Goal: Task Accomplishment & Management: Use online tool/utility

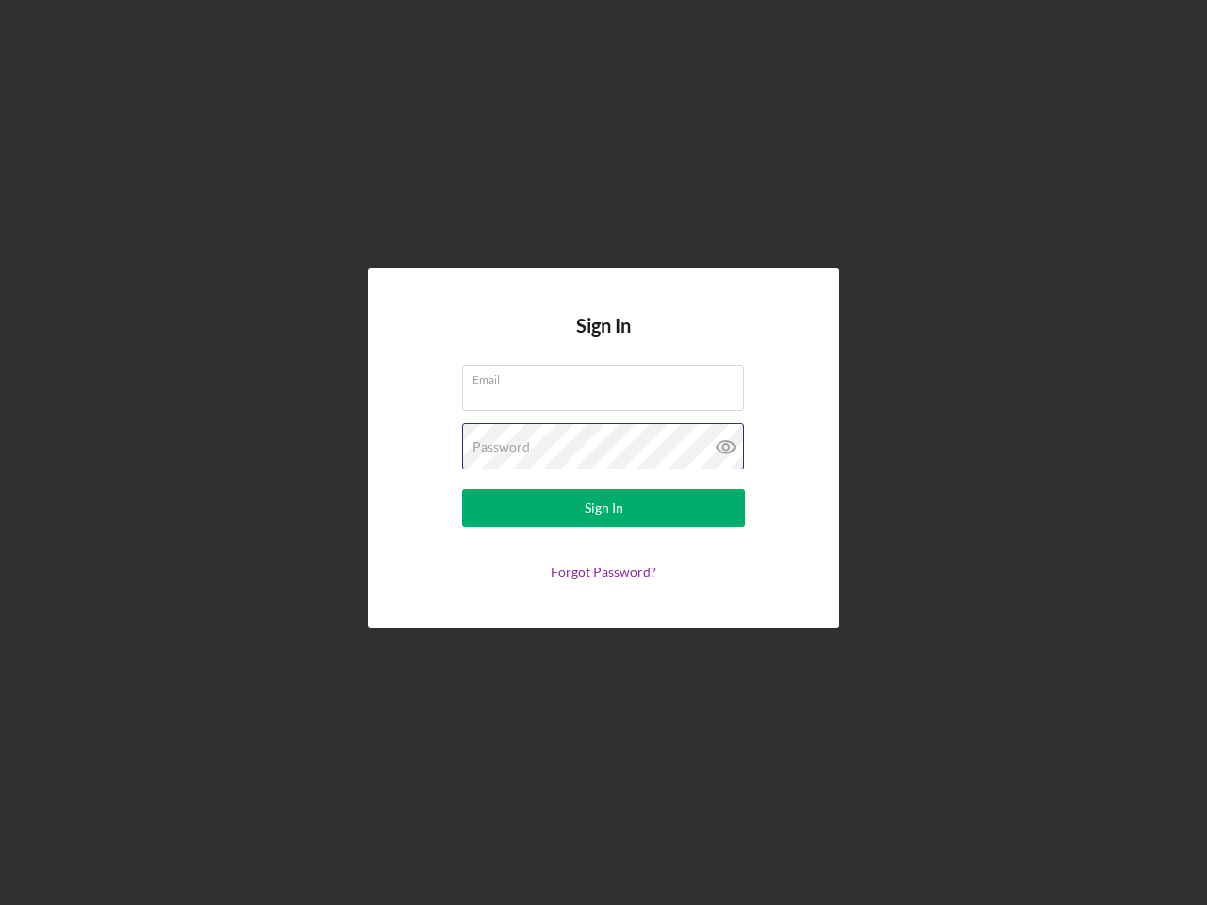
click at [604, 453] on div "Password" at bounding box center [603, 446] width 283 height 47
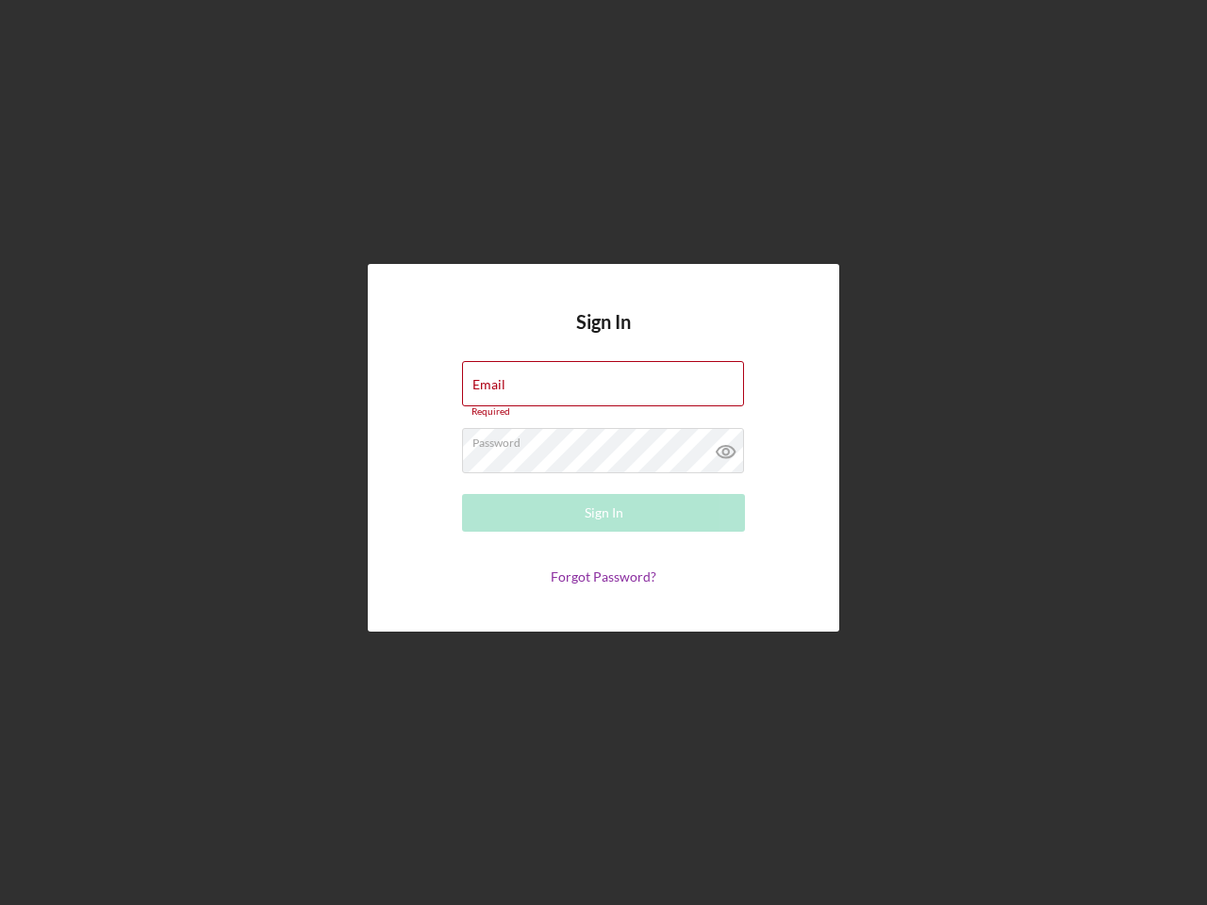
click at [726, 447] on icon at bounding box center [726, 451] width 47 height 47
